Goal: Find specific page/section: Find specific page/section

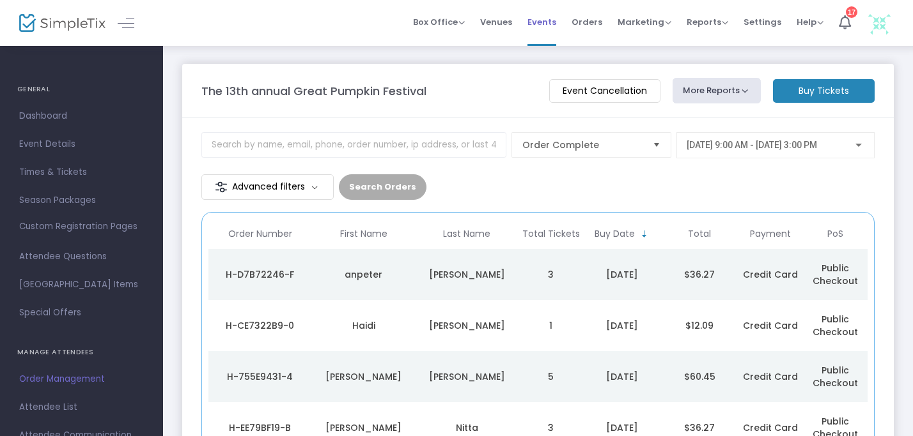
click at [543, 23] on span "Events" at bounding box center [541, 22] width 29 height 33
